Goal: Task Accomplishment & Management: Manage account settings

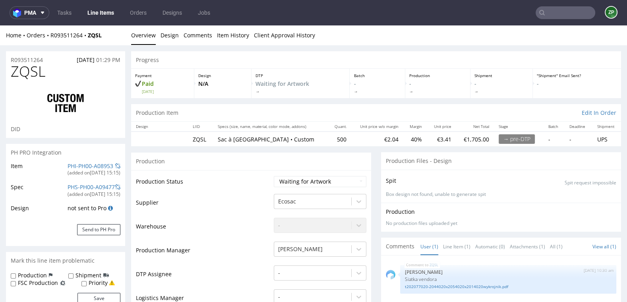
click at [572, 8] on input "text" at bounding box center [566, 12] width 60 height 13
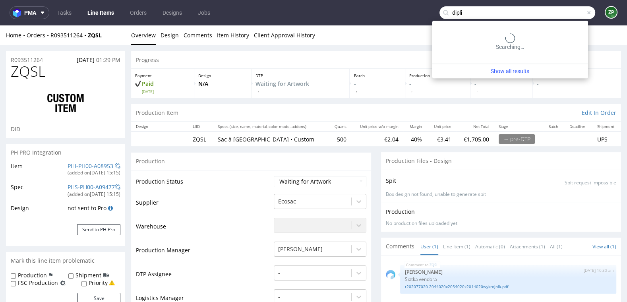
type input "dipli"
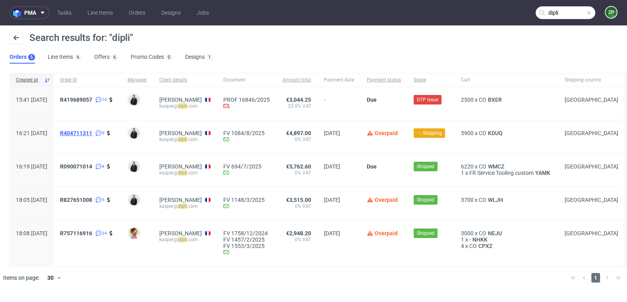
click at [92, 134] on span "R404711311" at bounding box center [76, 133] width 32 height 6
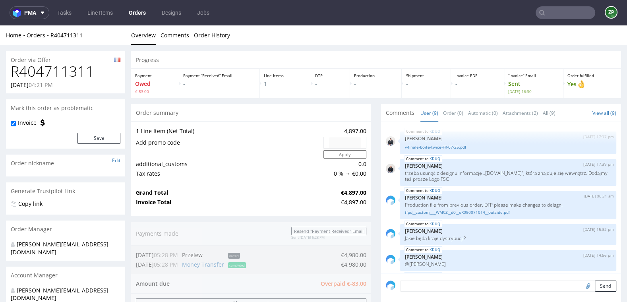
scroll to position [118, 0]
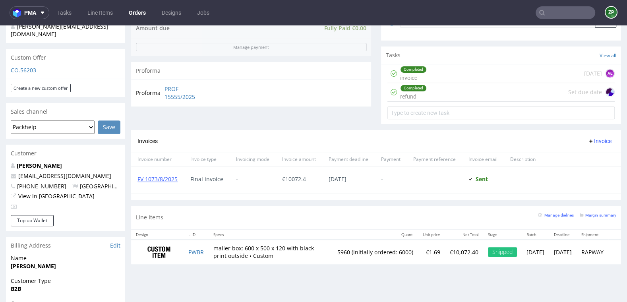
scroll to position [266, 0]
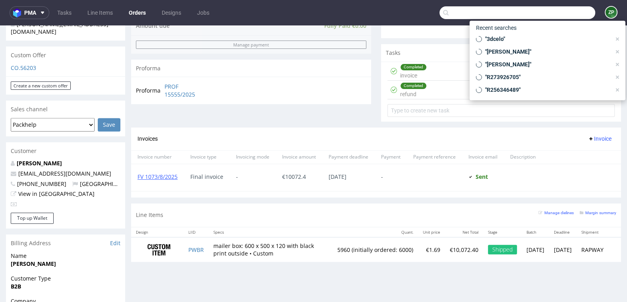
click at [558, 17] on input "text" at bounding box center [518, 12] width 156 height 13
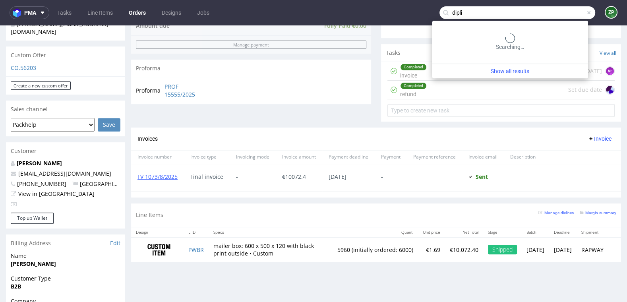
type input "dipli"
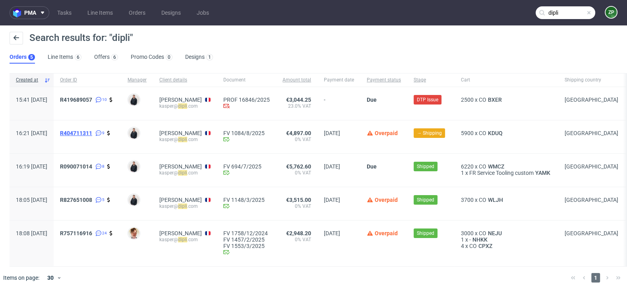
click at [92, 130] on span "R404711311" at bounding box center [76, 133] width 32 height 6
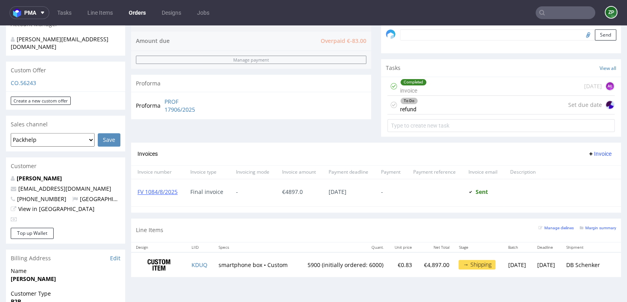
scroll to position [254, 0]
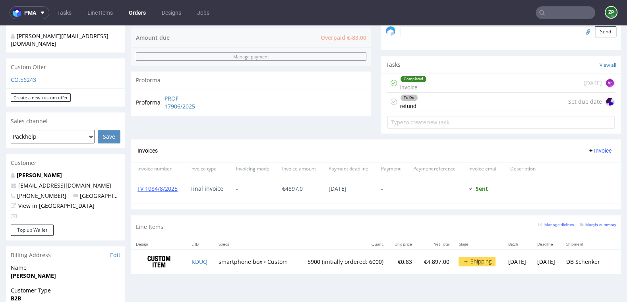
click at [471, 101] on div "To Do refund Set due date" at bounding box center [501, 102] width 227 height 19
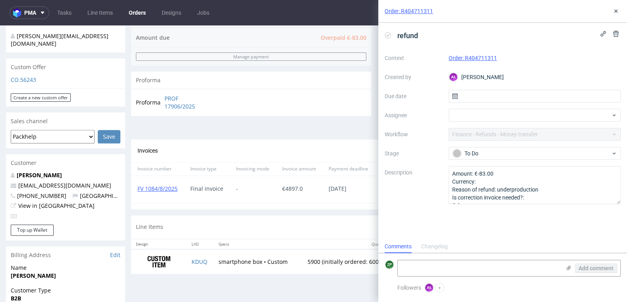
scroll to position [6, 0]
click at [618, 5] on div "Order: R404711311" at bounding box center [502, 11] width 249 height 23
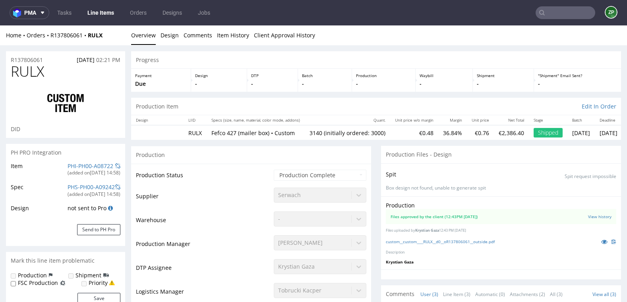
type input "3140"
